Goal: Task Accomplishment & Management: Use online tool/utility

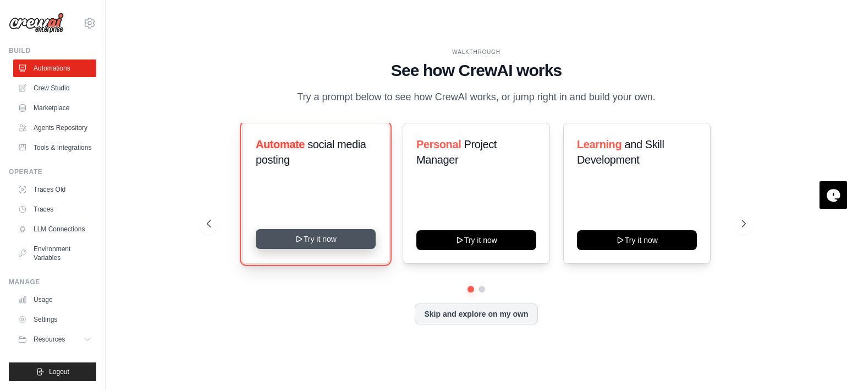
click at [346, 247] on button "Try it now" at bounding box center [316, 239] width 120 height 20
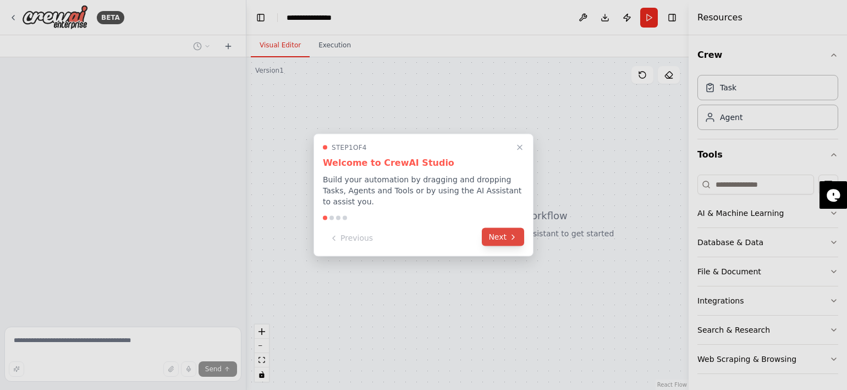
click at [495, 231] on button "Next" at bounding box center [503, 237] width 42 height 18
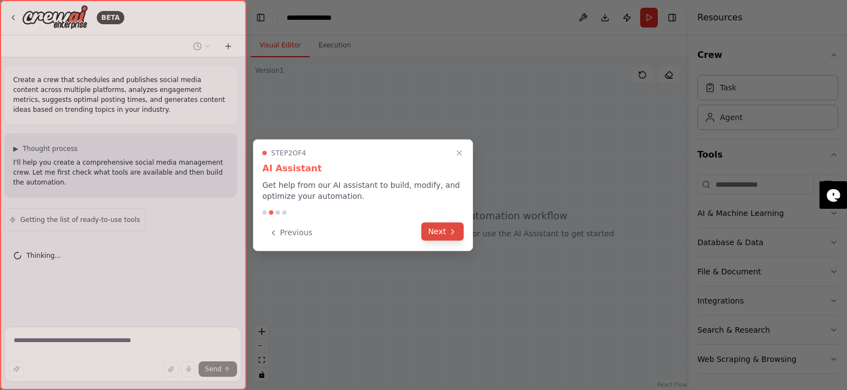
click at [460, 228] on button "Next" at bounding box center [442, 231] width 42 height 18
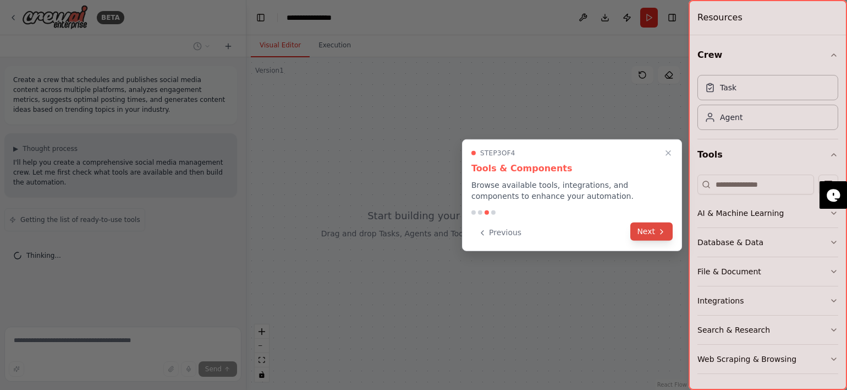
click at [643, 238] on button "Next" at bounding box center [651, 231] width 42 height 18
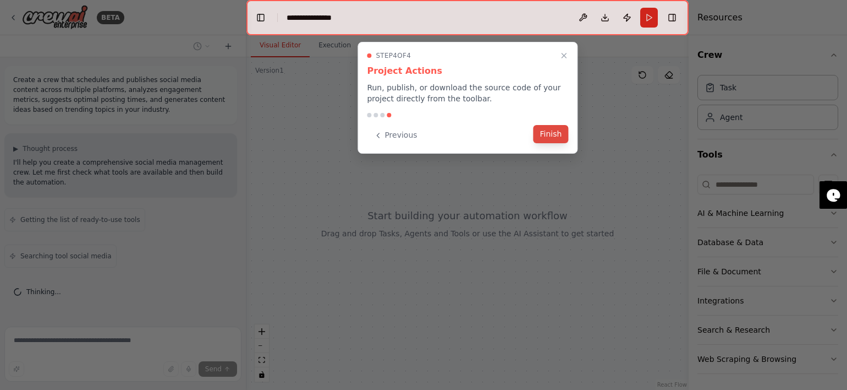
click at [537, 136] on button "Finish" at bounding box center [551, 134] width 35 height 18
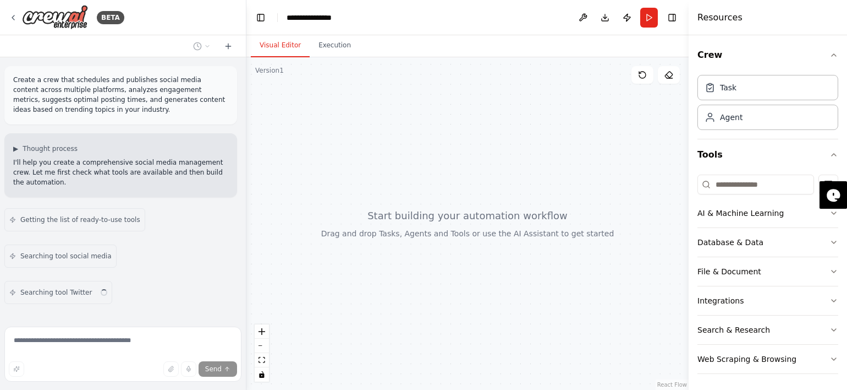
scroll to position [26, 0]
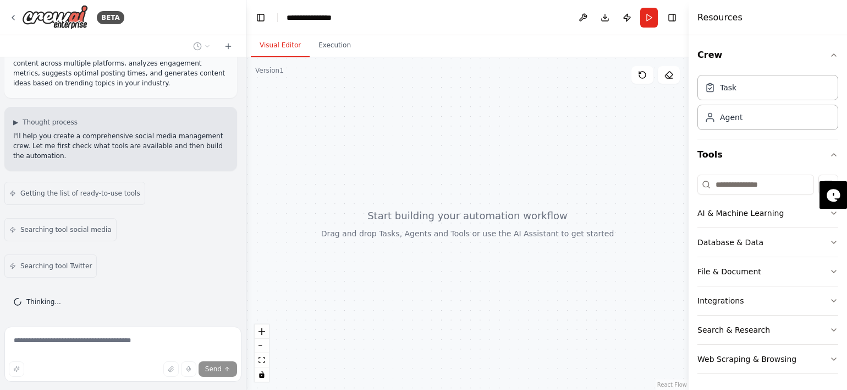
click at [379, 213] on div at bounding box center [467, 223] width 442 height 332
click at [401, 195] on div at bounding box center [467, 223] width 442 height 332
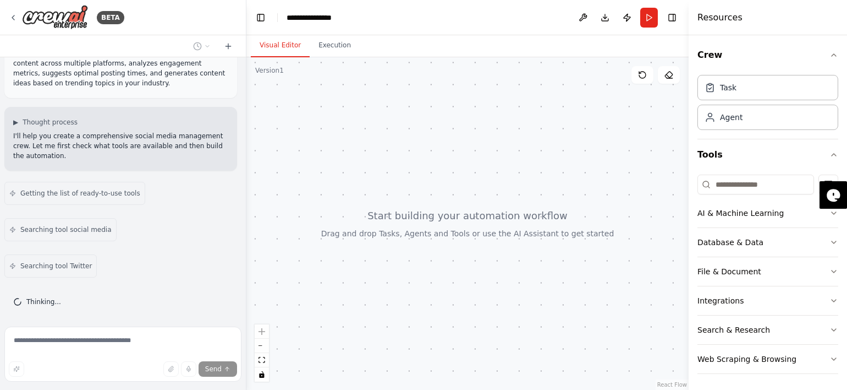
click at [401, 195] on div at bounding box center [467, 223] width 442 height 332
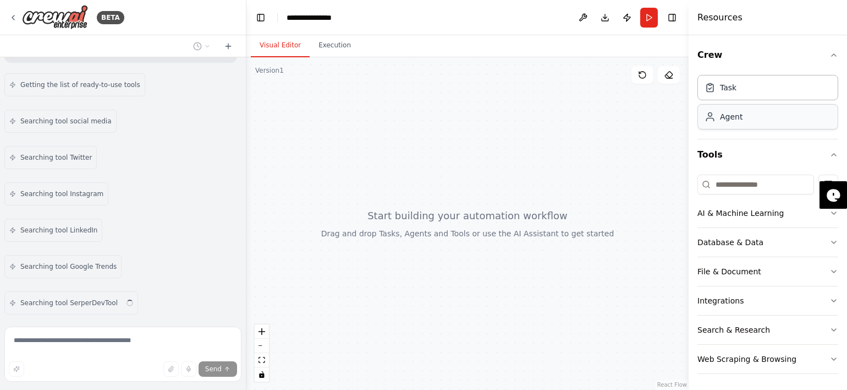
scroll to position [171, 0]
click at [722, 119] on div "Agent" at bounding box center [731, 116] width 23 height 11
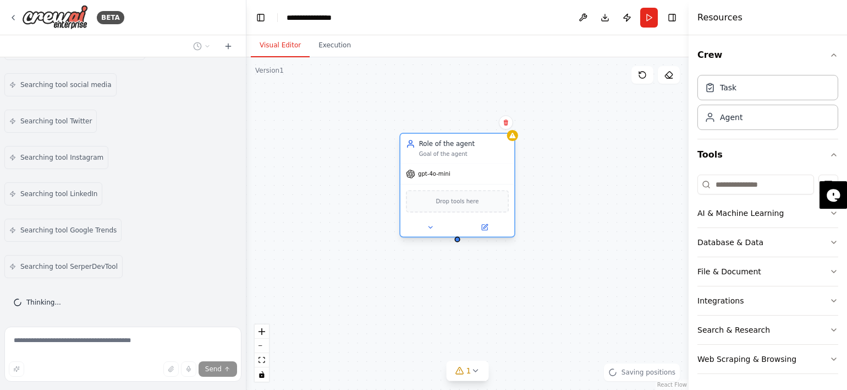
drag, startPoint x: 606, startPoint y: 194, endPoint x: 453, endPoint y: 149, distance: 159.8
click at [453, 149] on div "Role of the agent Goal of the agent" at bounding box center [464, 148] width 90 height 19
click at [508, 126] on button at bounding box center [506, 122] width 14 height 14
click at [507, 122] on icon at bounding box center [506, 122] width 4 height 6
click at [507, 119] on icon at bounding box center [506, 122] width 7 height 7
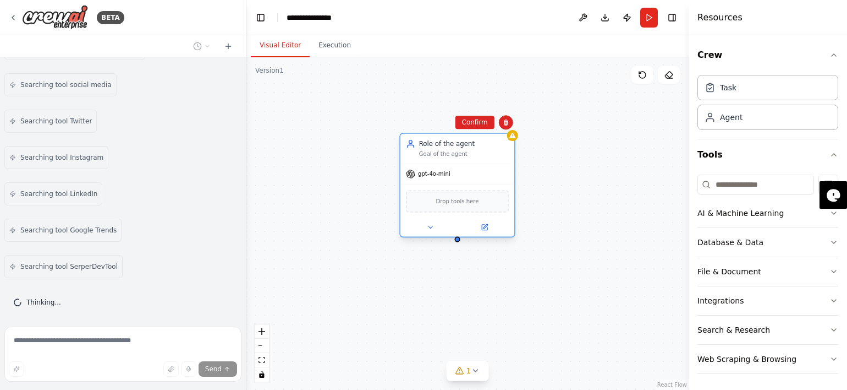
click at [447, 206] on div "Drop tools here" at bounding box center [457, 201] width 103 height 22
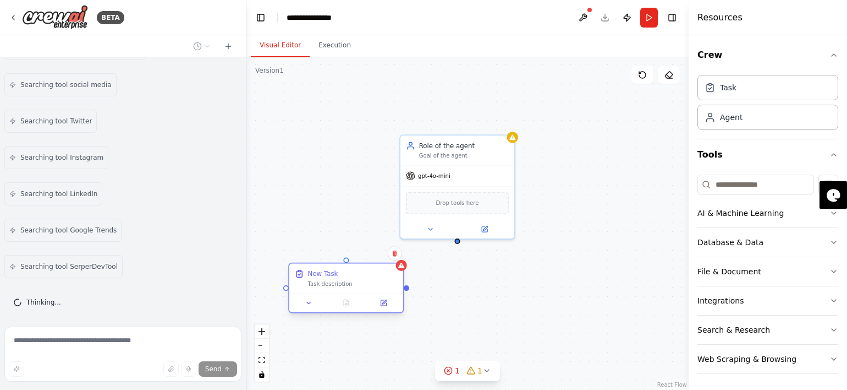
drag, startPoint x: 419, startPoint y: 288, endPoint x: 360, endPoint y: 276, distance: 59.6
click at [360, 276] on div "New Task Task description" at bounding box center [346, 278] width 114 height 30
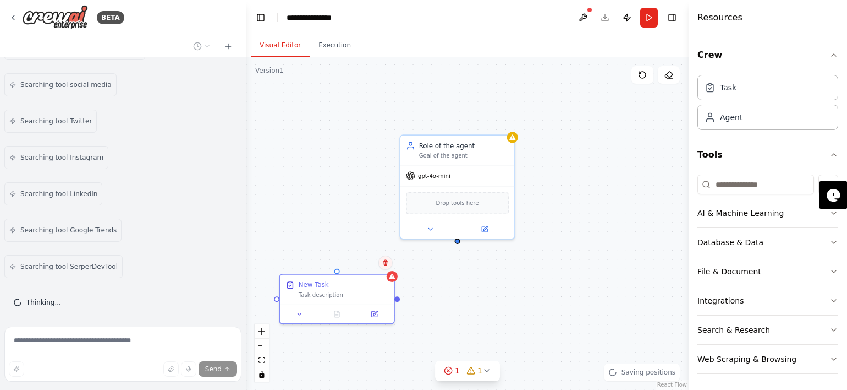
click at [382, 264] on icon at bounding box center [385, 262] width 7 height 7
click at [110, 248] on div "Create a crew that schedules and publishes social media content across multiple…" at bounding box center [123, 189] width 246 height 265
click at [98, 255] on div "Searching tool SerperDevTool" at bounding box center [63, 266] width 118 height 23
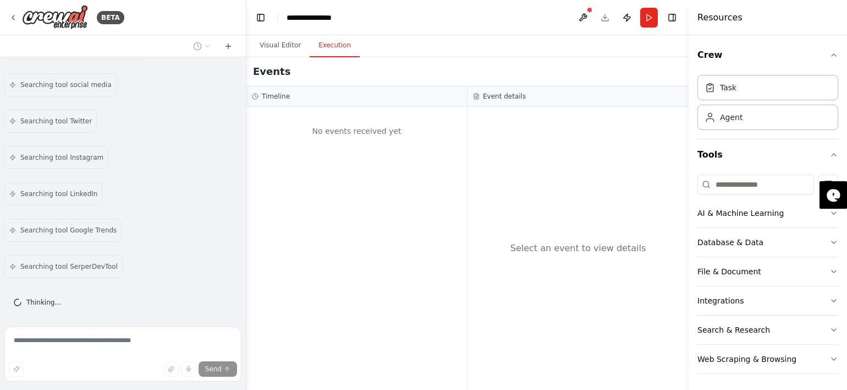
click at [334, 44] on button "Execution" at bounding box center [335, 45] width 50 height 23
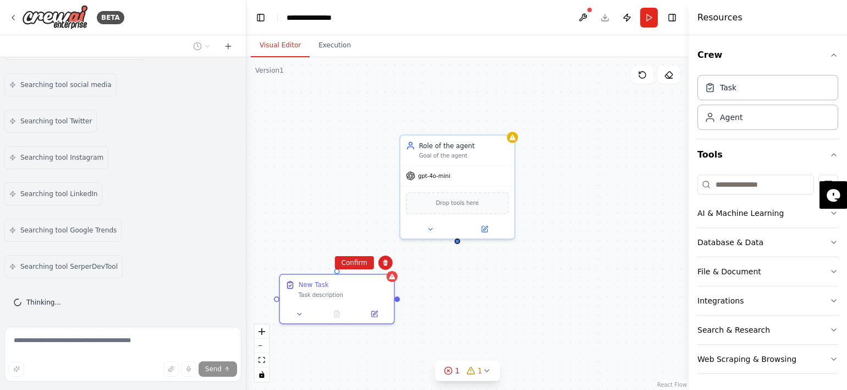
click at [293, 51] on button "Visual Editor" at bounding box center [280, 45] width 59 height 23
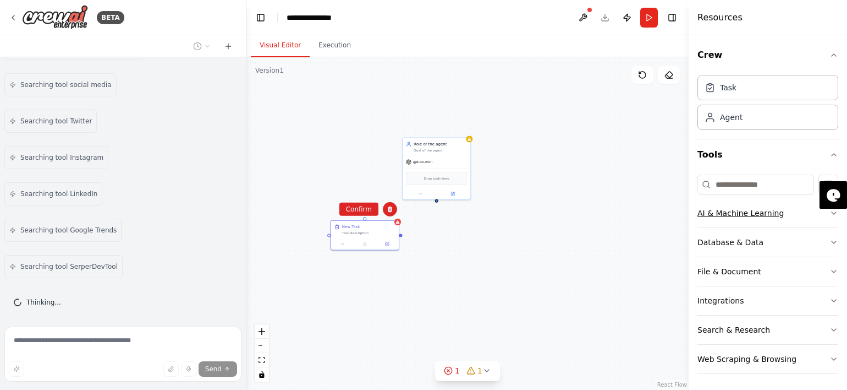
click at [744, 215] on div "AI & Machine Learning" at bounding box center [741, 212] width 86 height 11
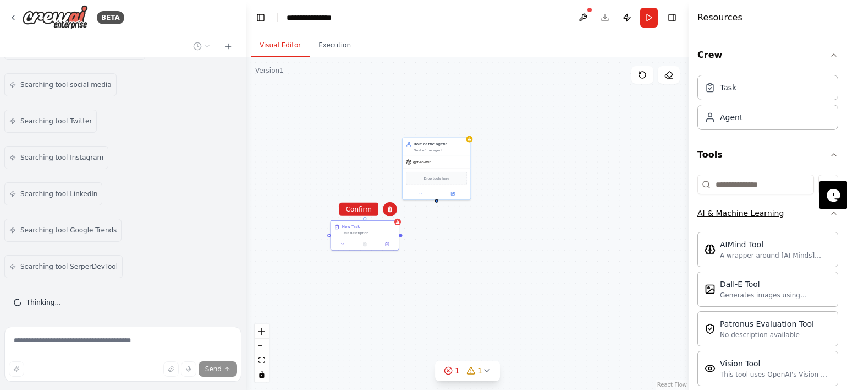
scroll to position [207, 0]
click at [744, 215] on div "AI & Machine Learning" at bounding box center [741, 212] width 86 height 11
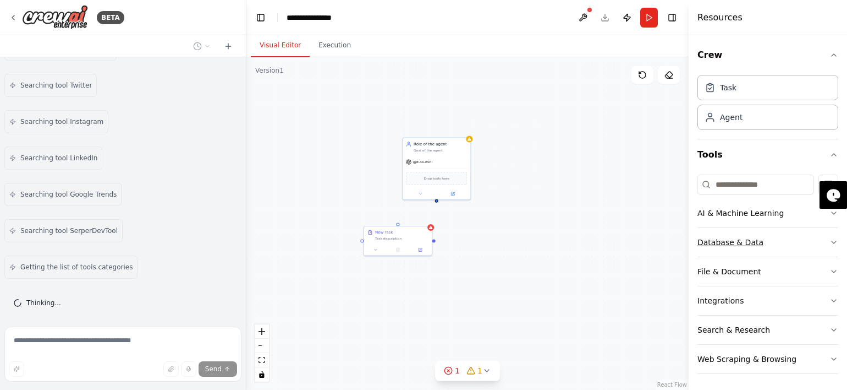
click at [742, 238] on div "Database & Data" at bounding box center [731, 242] width 66 height 11
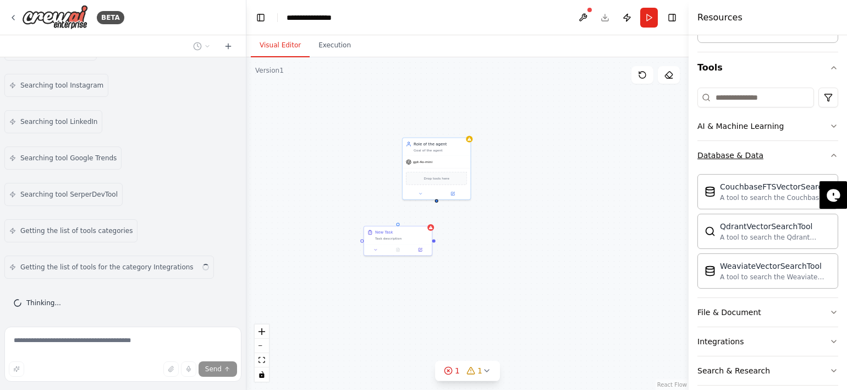
scroll to position [128, 0]
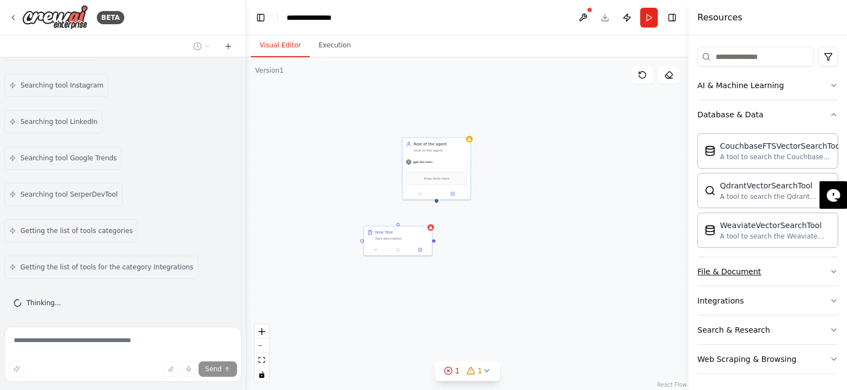
click at [720, 276] on button "File & Document" at bounding box center [768, 271] width 141 height 29
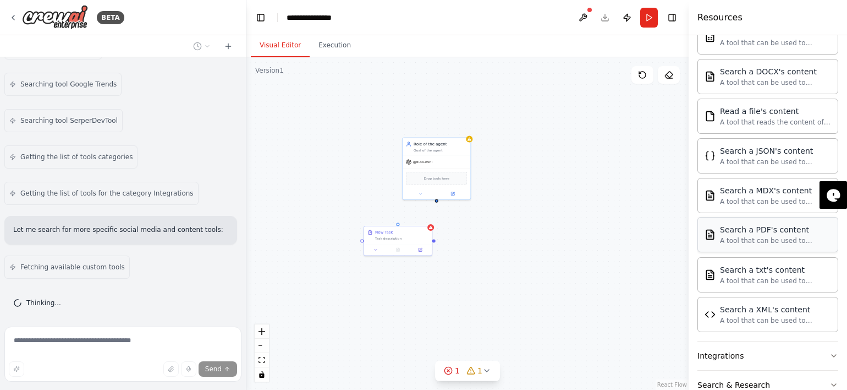
scroll to position [451, 0]
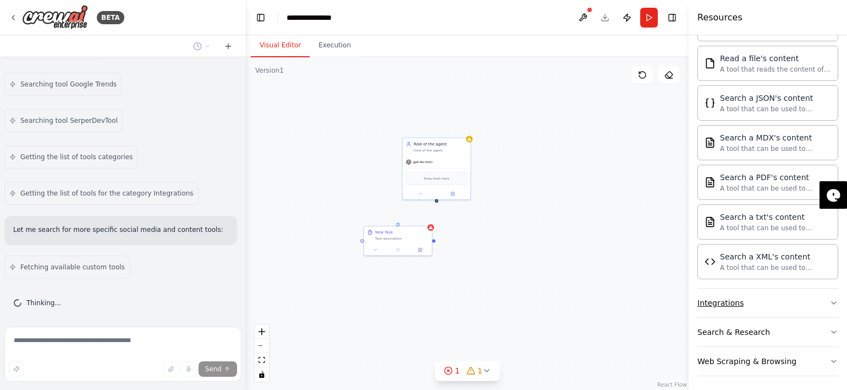
click at [712, 297] on div "Integrations" at bounding box center [721, 302] width 46 height 11
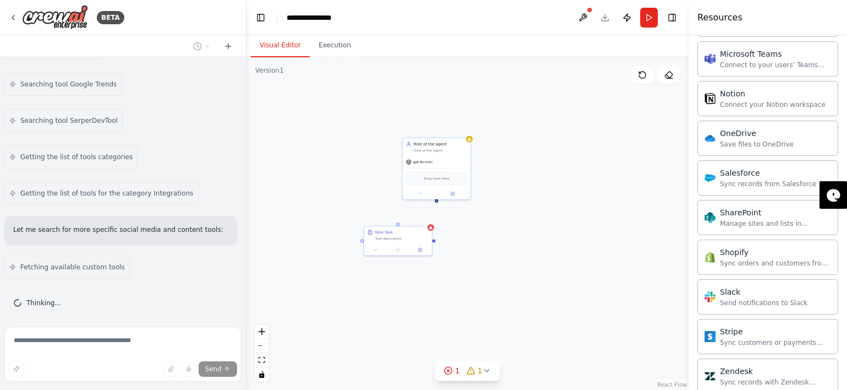
scroll to position [1327, 0]
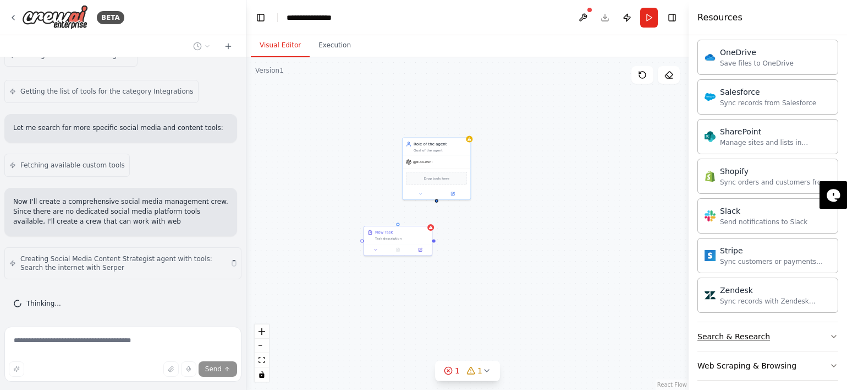
click at [721, 332] on div "Search & Research" at bounding box center [734, 336] width 73 height 11
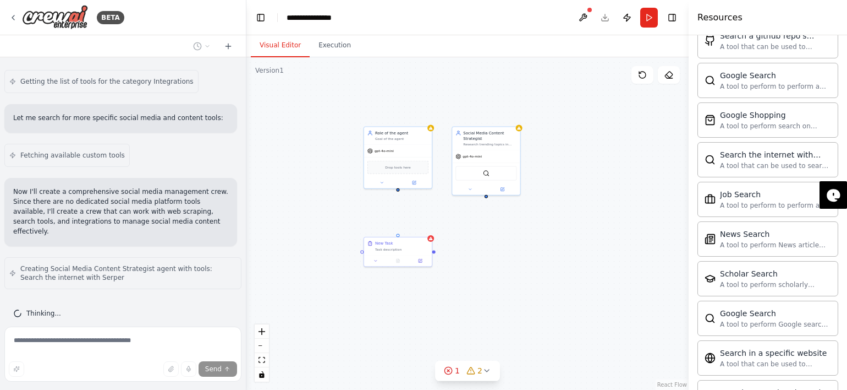
scroll to position [1887, 0]
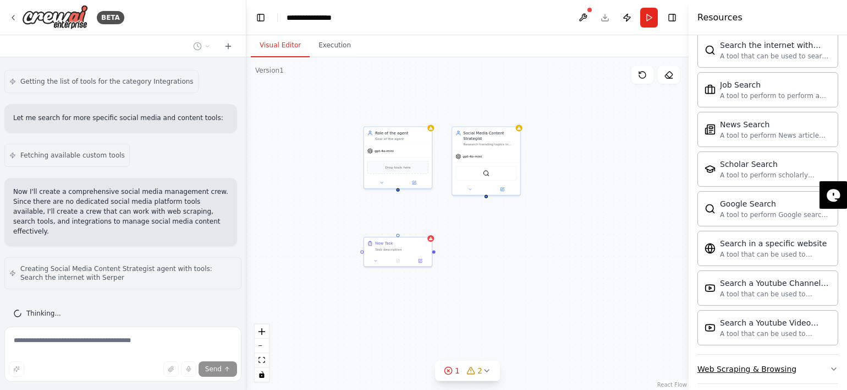
click at [714, 364] on button "Web Scraping & Browsing" at bounding box center [768, 368] width 141 height 29
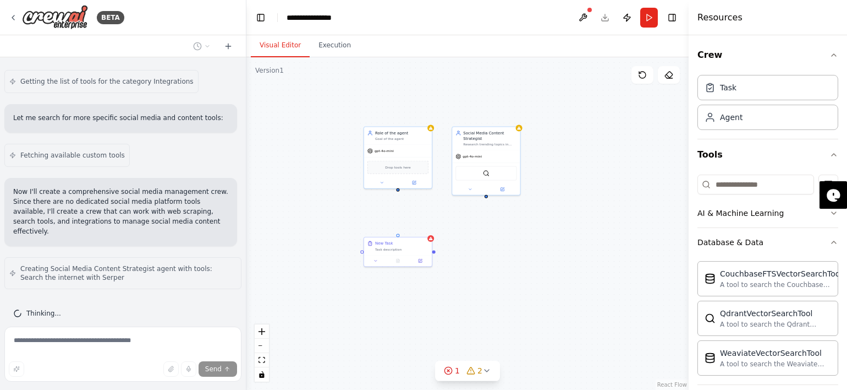
scroll to position [464, 0]
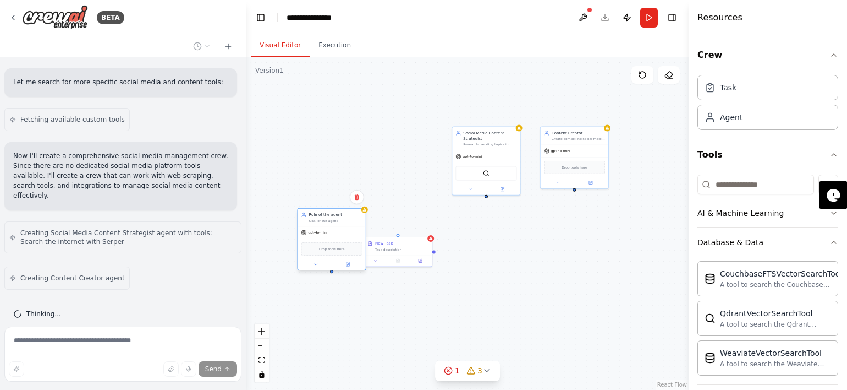
drag, startPoint x: 419, startPoint y: 141, endPoint x: 351, endPoint y: 226, distance: 109.2
click at [351, 226] on div "Role of the agent Goal of the agent gpt-4o-mini Drop tools here" at bounding box center [331, 239] width 69 height 62
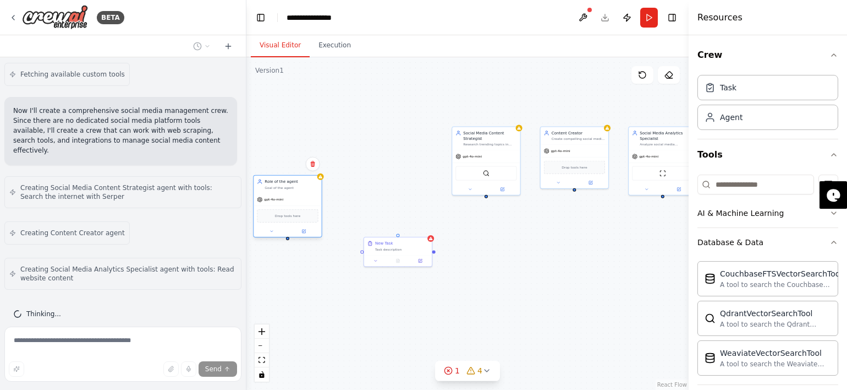
drag, startPoint x: 415, startPoint y: 136, endPoint x: 304, endPoint y: 185, distance: 121.7
click at [304, 185] on div "Goal of the agent" at bounding box center [291, 187] width 53 height 4
click at [312, 163] on icon at bounding box center [312, 164] width 4 height 6
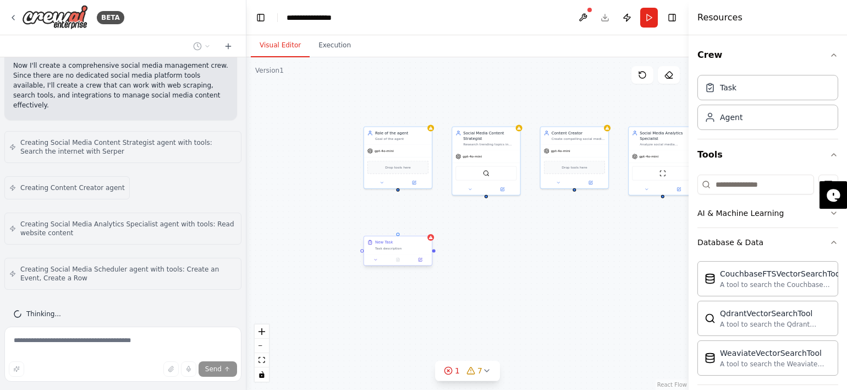
drag, startPoint x: 420, startPoint y: 250, endPoint x: 380, endPoint y: 256, distance: 40.7
click at [380, 254] on div "New Task Task description" at bounding box center [398, 245] width 68 height 18
click at [383, 231] on icon at bounding box center [384, 231] width 4 height 6
click at [370, 229] on button "Confirm" at bounding box center [353, 230] width 39 height 13
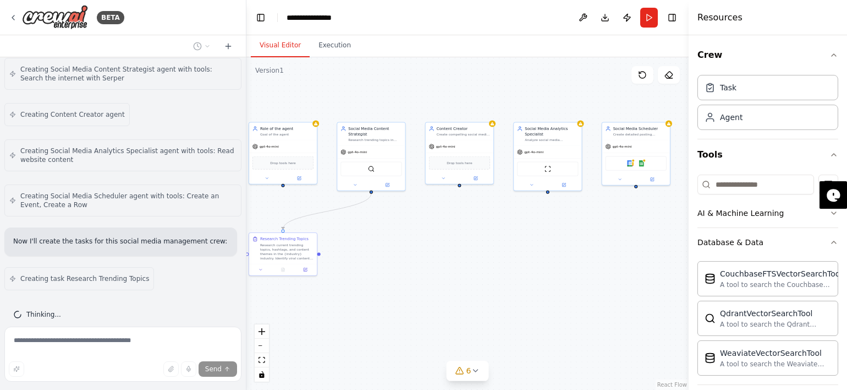
drag, startPoint x: 672, startPoint y: 105, endPoint x: 557, endPoint y: 101, distance: 115.1
click at [557, 101] on div ".deletable-edge-delete-btn { width: 20px; height: 20px; border: 0px solid #ffff…" at bounding box center [467, 223] width 442 height 332
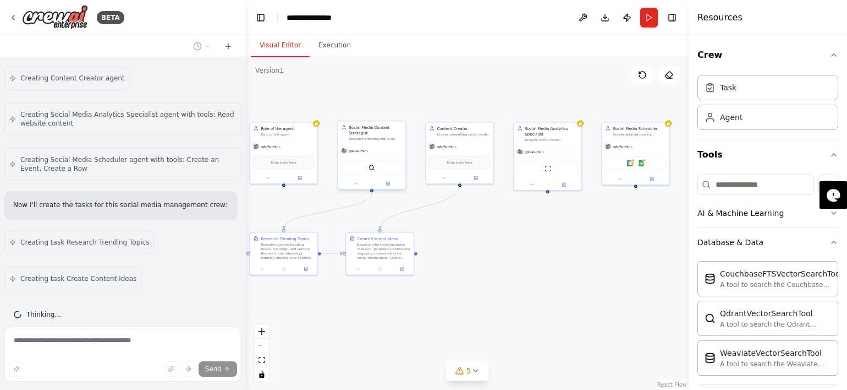
click at [360, 157] on div "SerperDevTool" at bounding box center [372, 167] width 68 height 21
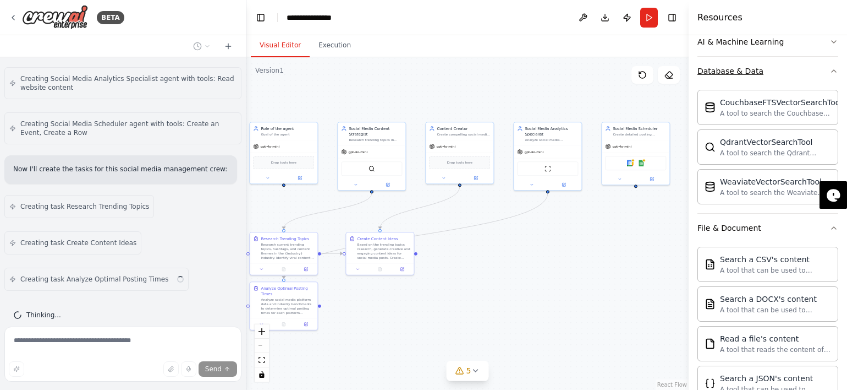
scroll to position [171, 0]
click at [754, 43] on div "AI & Machine Learning" at bounding box center [741, 41] width 86 height 11
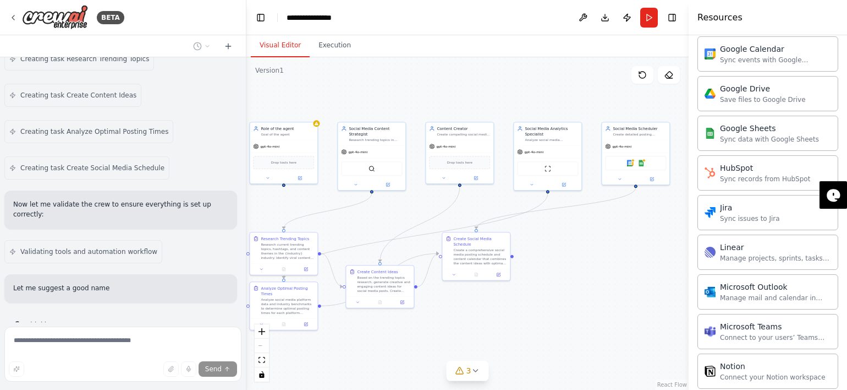
scroll to position [883, 0]
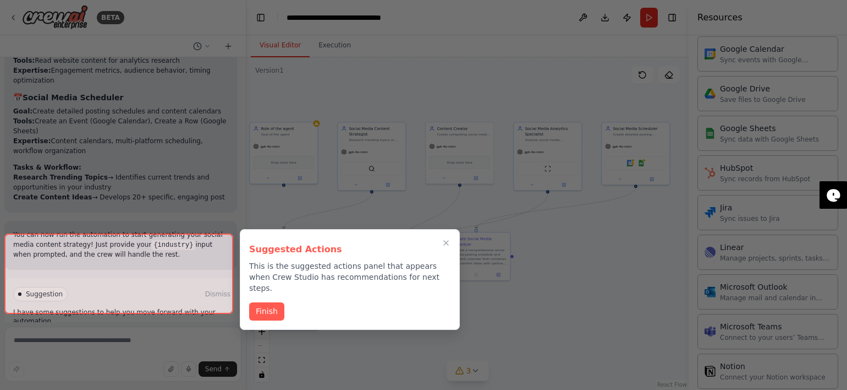
click at [173, 297] on div at bounding box center [118, 273] width 229 height 80
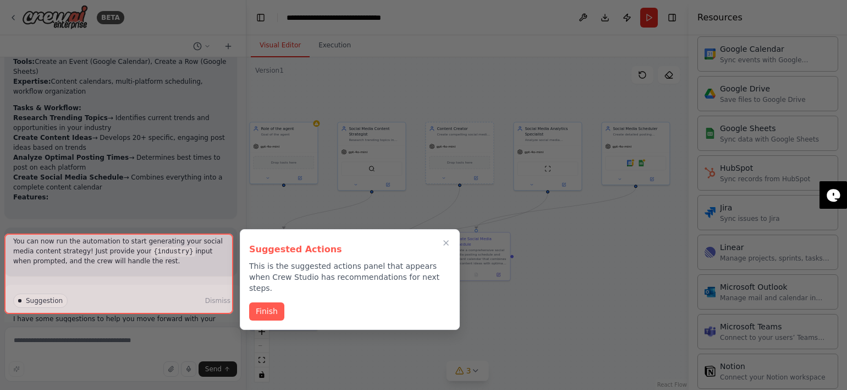
click at [173, 297] on div at bounding box center [118, 273] width 229 height 80
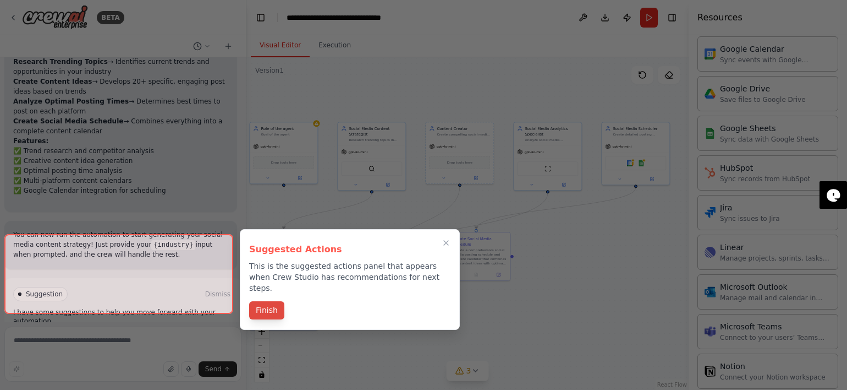
click at [264, 301] on button "Finish" at bounding box center [266, 310] width 35 height 18
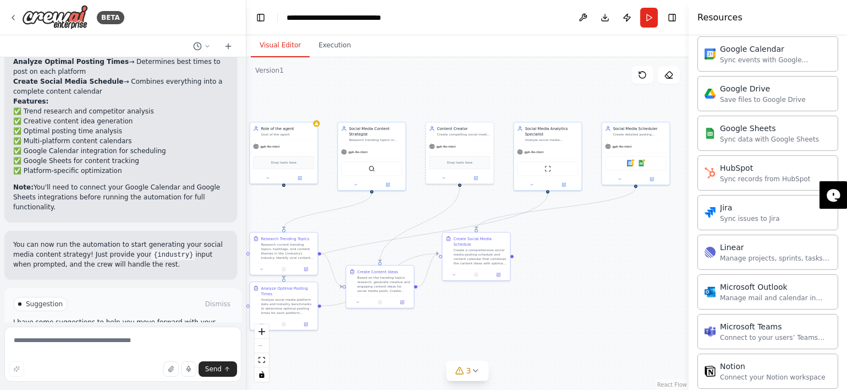
click at [198, 342] on button "Run Automation" at bounding box center [123, 351] width 220 height 18
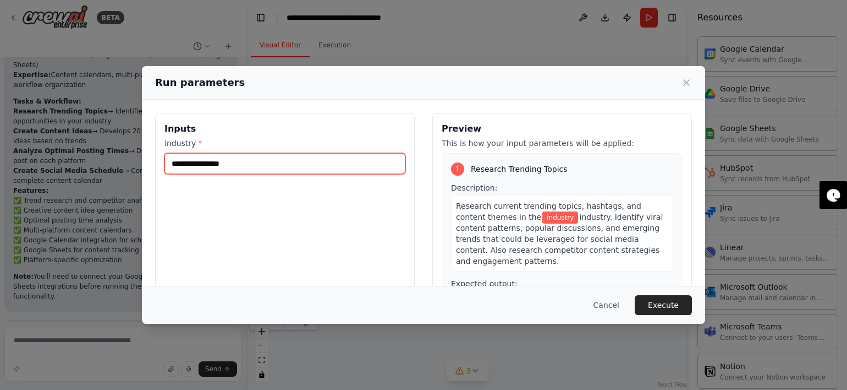
click at [315, 166] on input "industry *" at bounding box center [284, 163] width 241 height 21
type input "*"
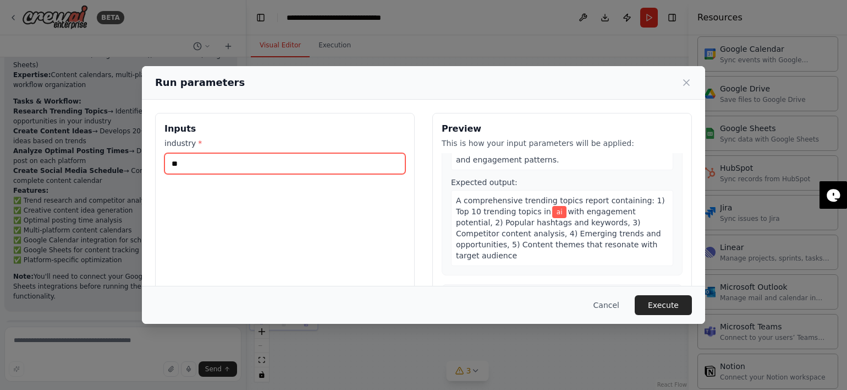
scroll to position [95, 0]
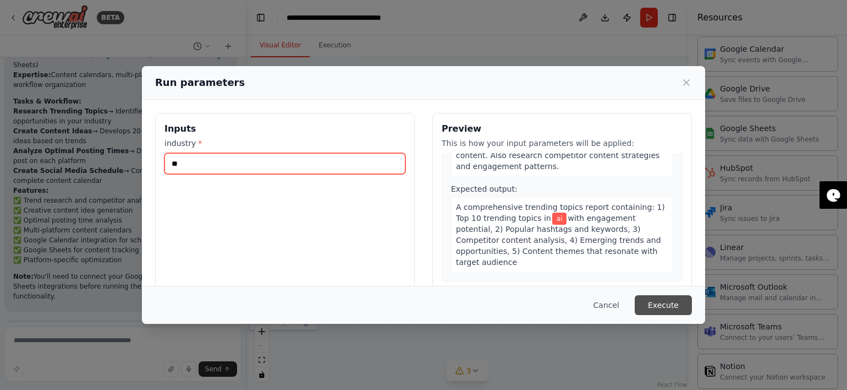
type input "**"
click at [684, 297] on button "Execute" at bounding box center [663, 305] width 57 height 20
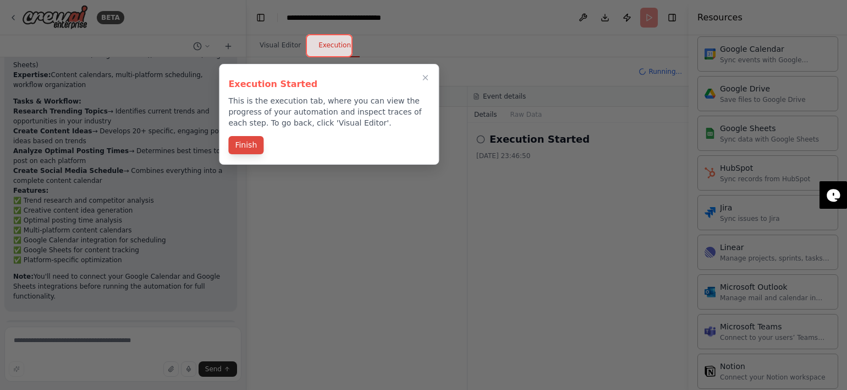
click at [243, 148] on button "Finish" at bounding box center [245, 145] width 35 height 18
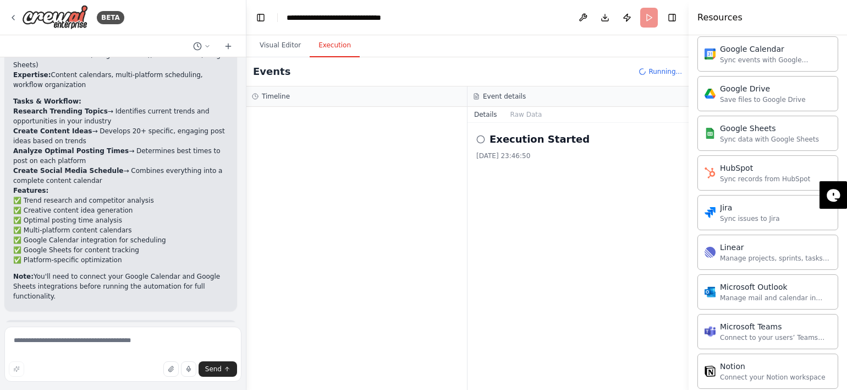
click at [480, 138] on icon at bounding box center [480, 139] width 9 height 9
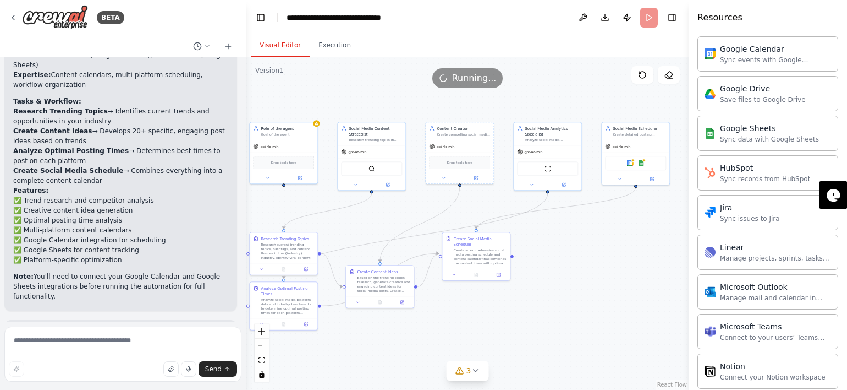
click at [262, 42] on button "Visual Editor" at bounding box center [280, 45] width 59 height 23
click at [286, 156] on div "Drop tools here" at bounding box center [283, 161] width 61 height 13
click at [304, 178] on button at bounding box center [299, 176] width 31 height 7
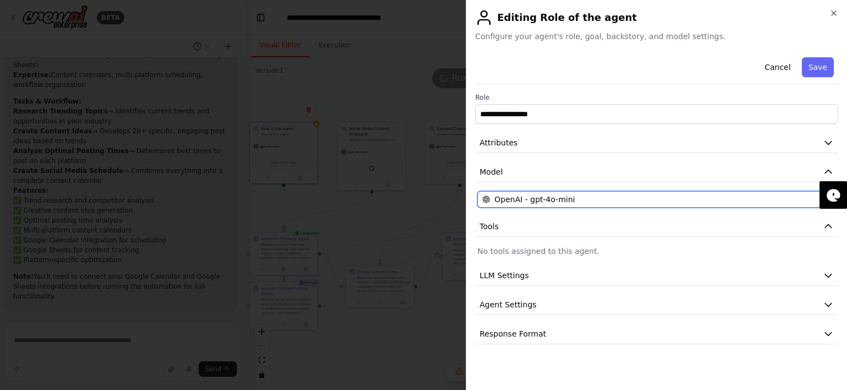
click at [584, 198] on div "OpenAI - gpt-4o-mini" at bounding box center [650, 199] width 336 height 11
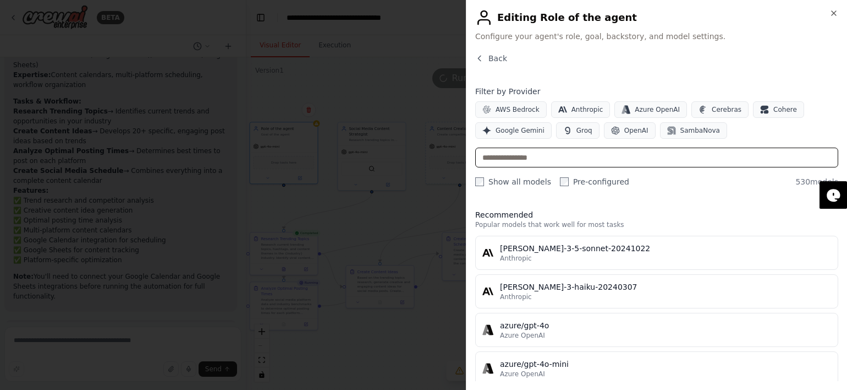
click at [563, 161] on input "text" at bounding box center [656, 157] width 363 height 20
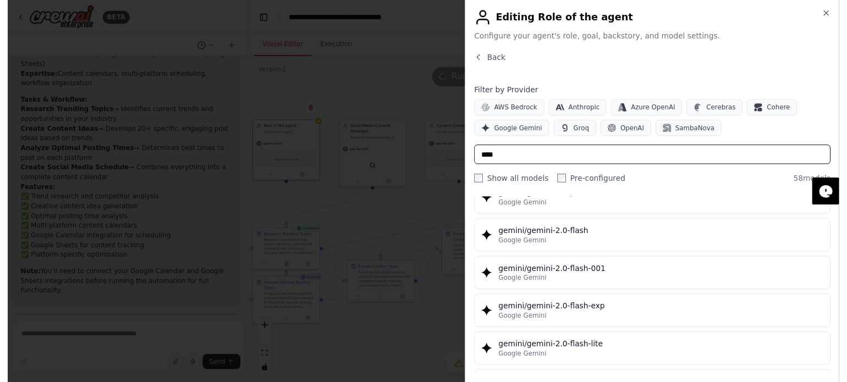
scroll to position [545, 0]
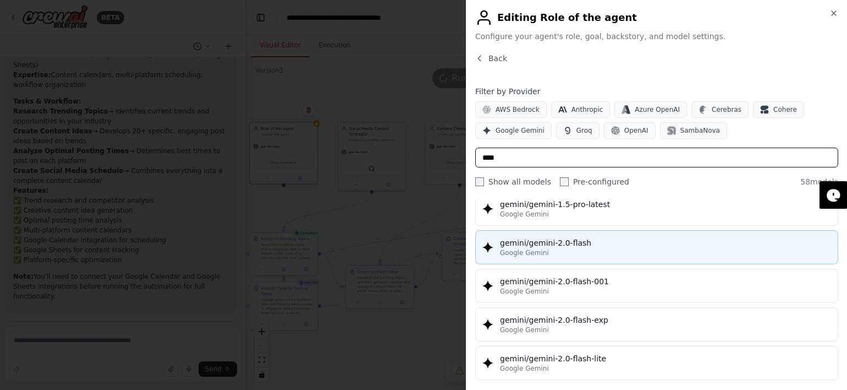
type input "****"
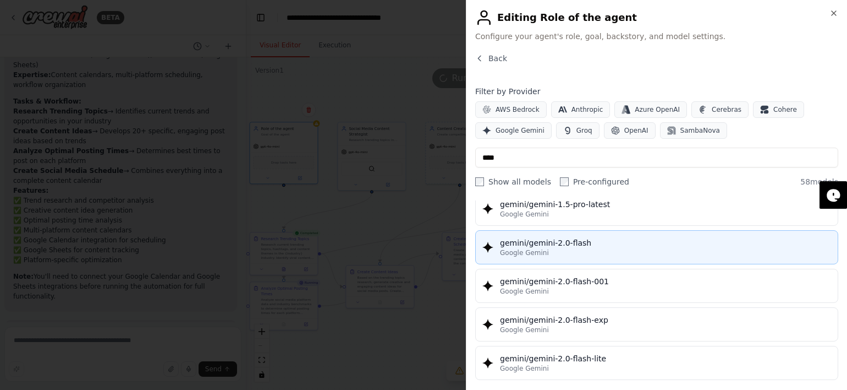
click at [658, 238] on div "gemini/gemini-2.0-flash" at bounding box center [665, 242] width 331 height 11
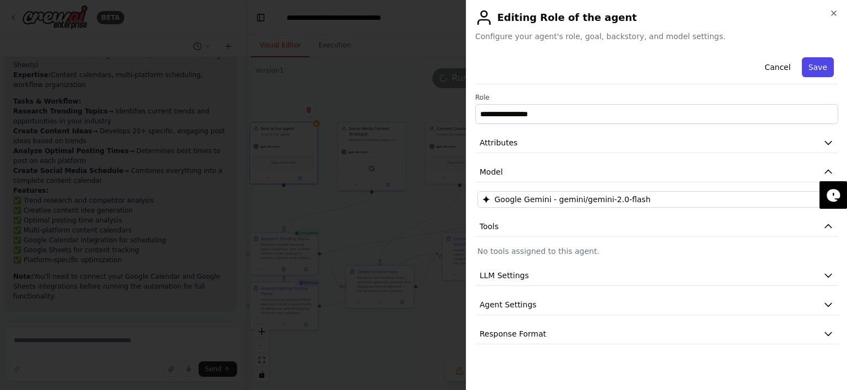
click at [824, 65] on button "Save" at bounding box center [818, 67] width 32 height 20
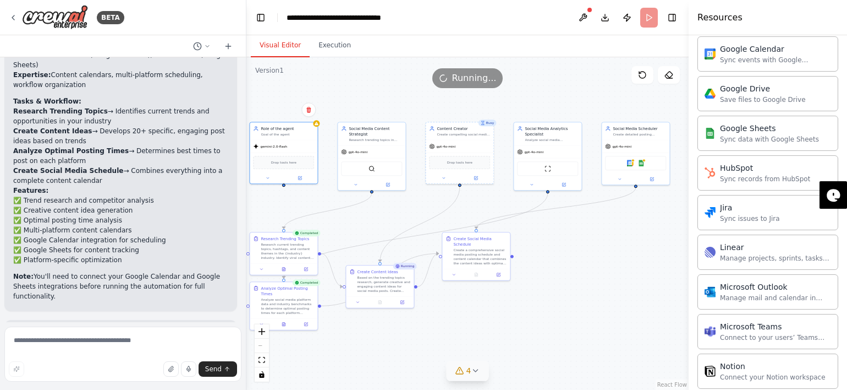
click at [469, 374] on span "4" at bounding box center [469, 370] width 5 height 11
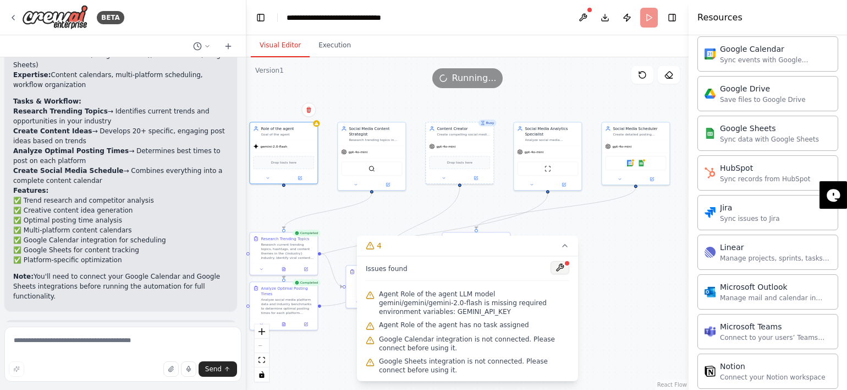
click at [560, 274] on button at bounding box center [560, 267] width 19 height 13
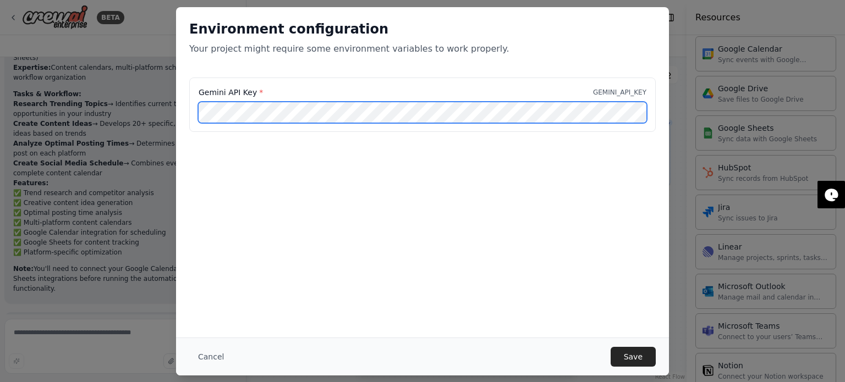
scroll to position [1518, 0]
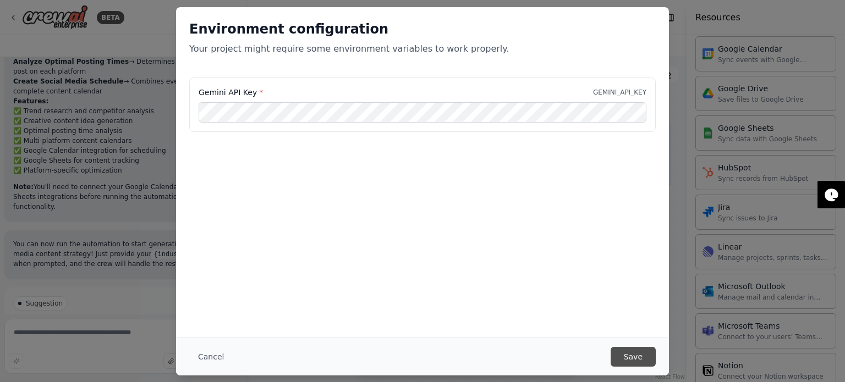
click at [641, 348] on button "Save" at bounding box center [633, 357] width 45 height 20
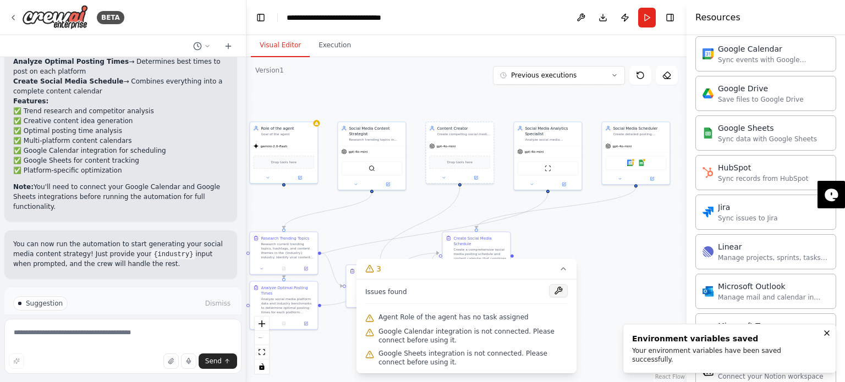
click at [561, 288] on button at bounding box center [558, 290] width 19 height 13
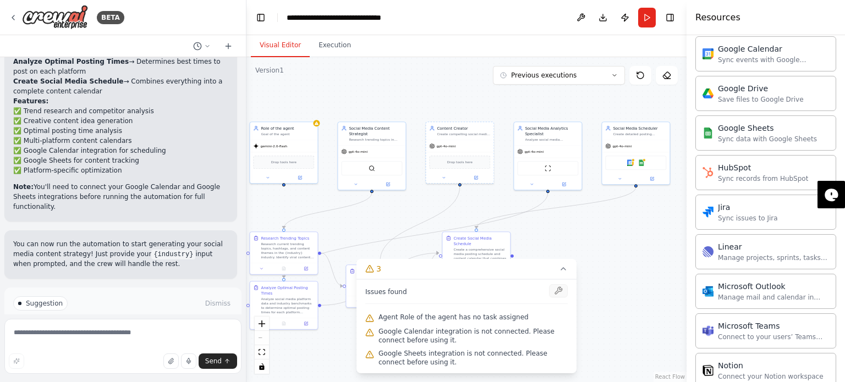
click at [561, 288] on div at bounding box center [558, 291] width 19 height 15
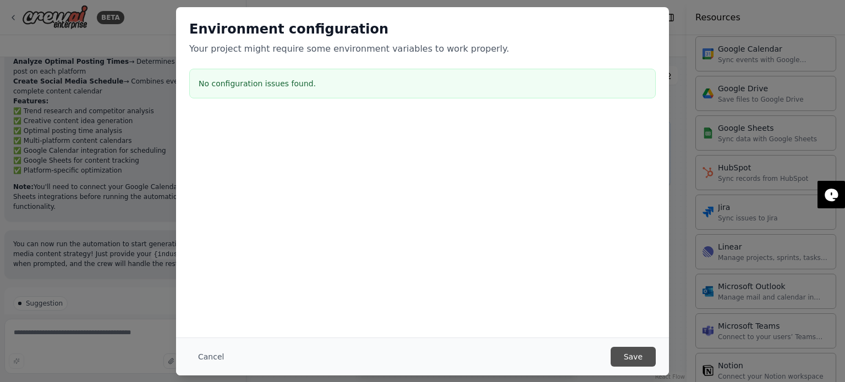
click at [637, 355] on button "Save" at bounding box center [633, 357] width 45 height 20
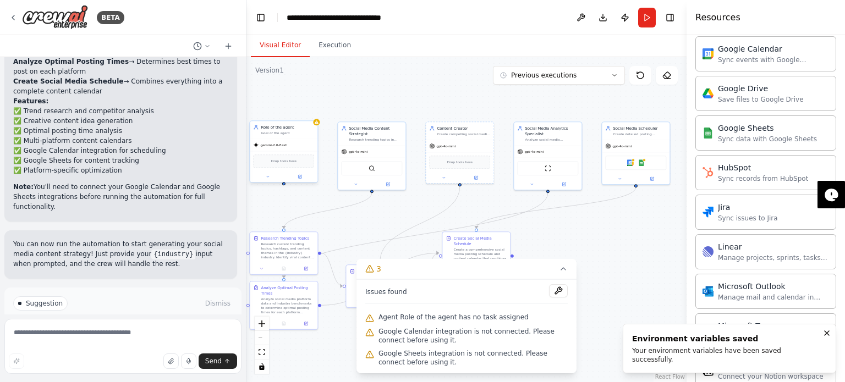
click at [316, 125] on div "Role of the agent Goal of the agent" at bounding box center [284, 130] width 68 height 18
click at [317, 125] on div at bounding box center [316, 122] width 7 height 7
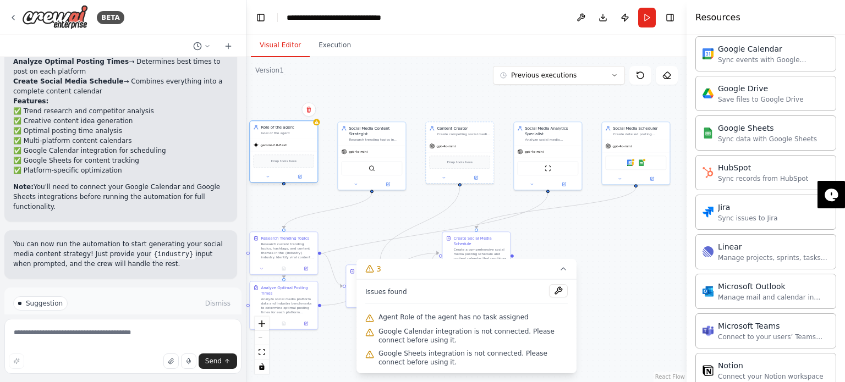
click at [300, 140] on div "gemini-2.0-flash" at bounding box center [284, 145] width 68 height 12
click at [287, 171] on div at bounding box center [284, 176] width 68 height 11
click at [299, 178] on icon at bounding box center [299, 176] width 3 height 3
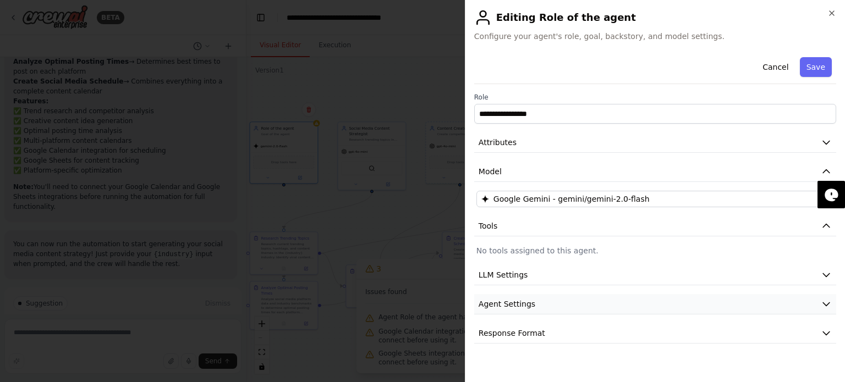
click at [523, 303] on span "Agent Settings" at bounding box center [507, 304] width 57 height 11
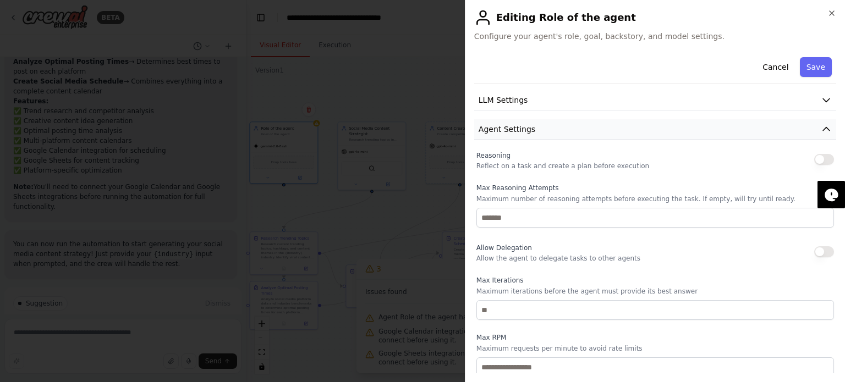
scroll to position [273, 0]
